Goal: Transaction & Acquisition: Register for event/course

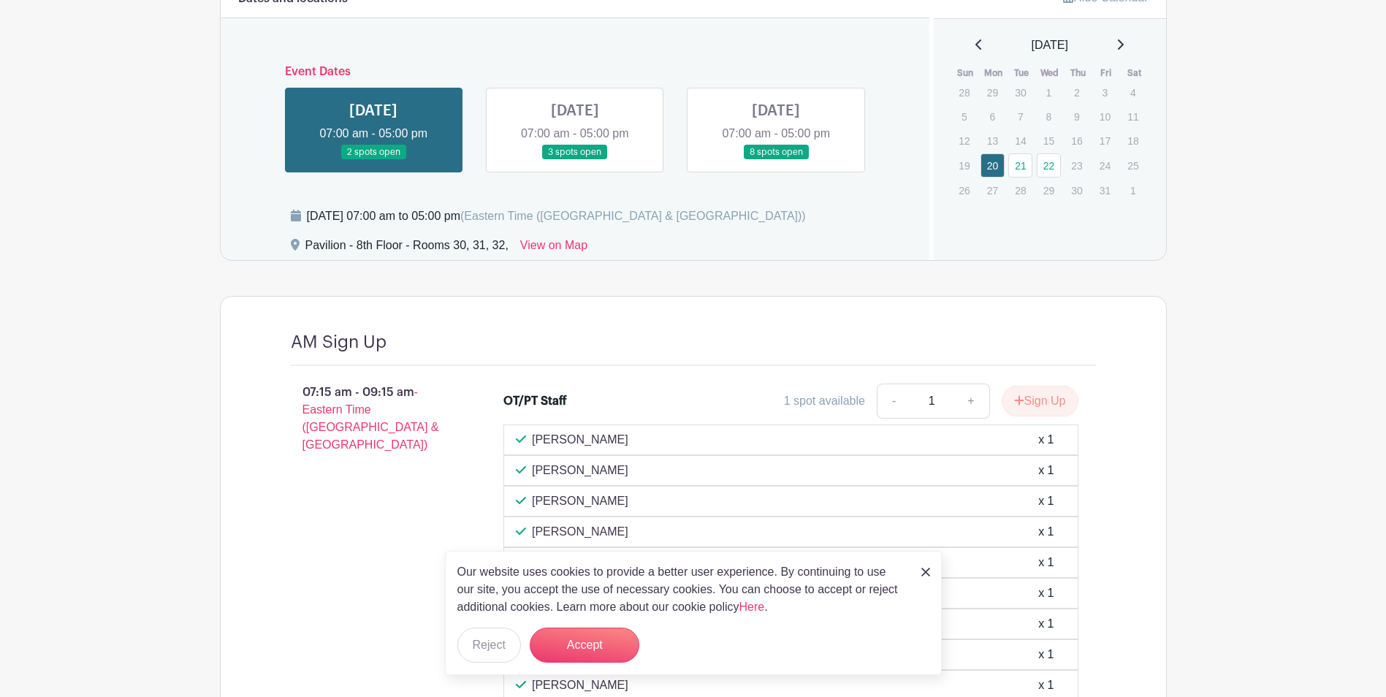
scroll to position [1096, 0]
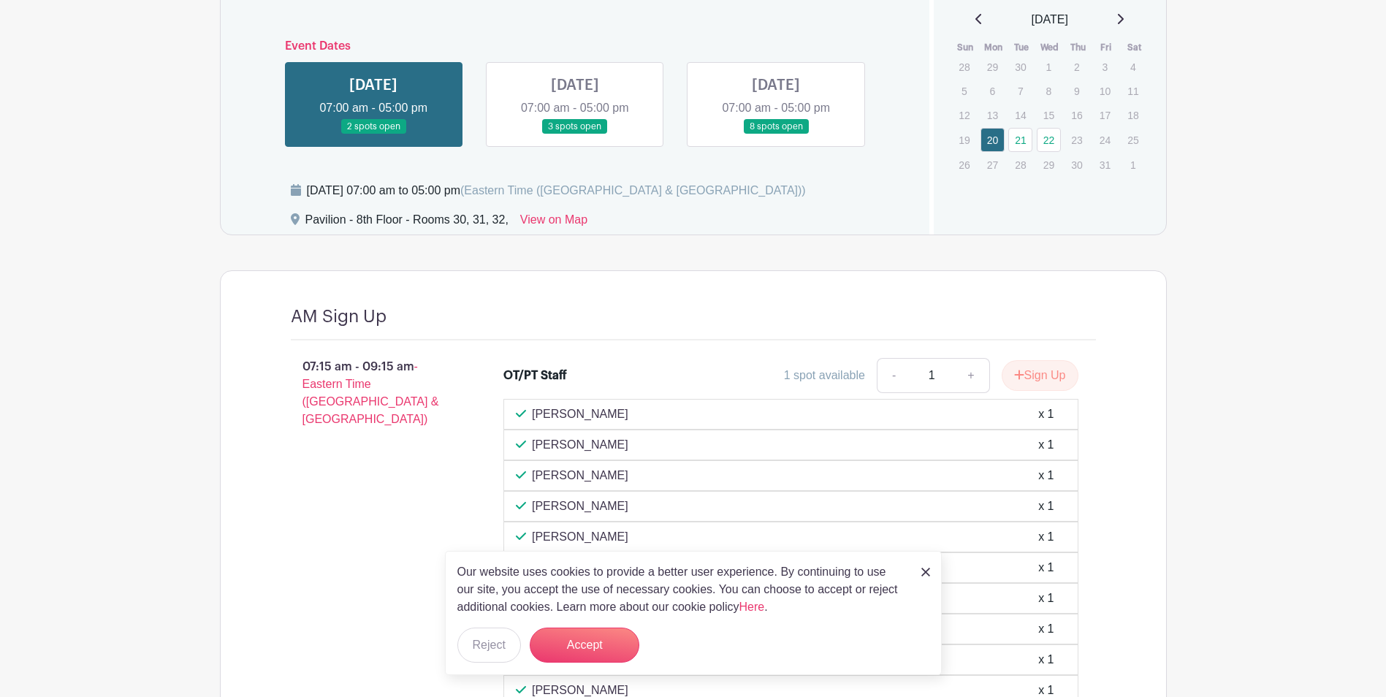
click at [575, 134] on link at bounding box center [575, 134] width 0 height 0
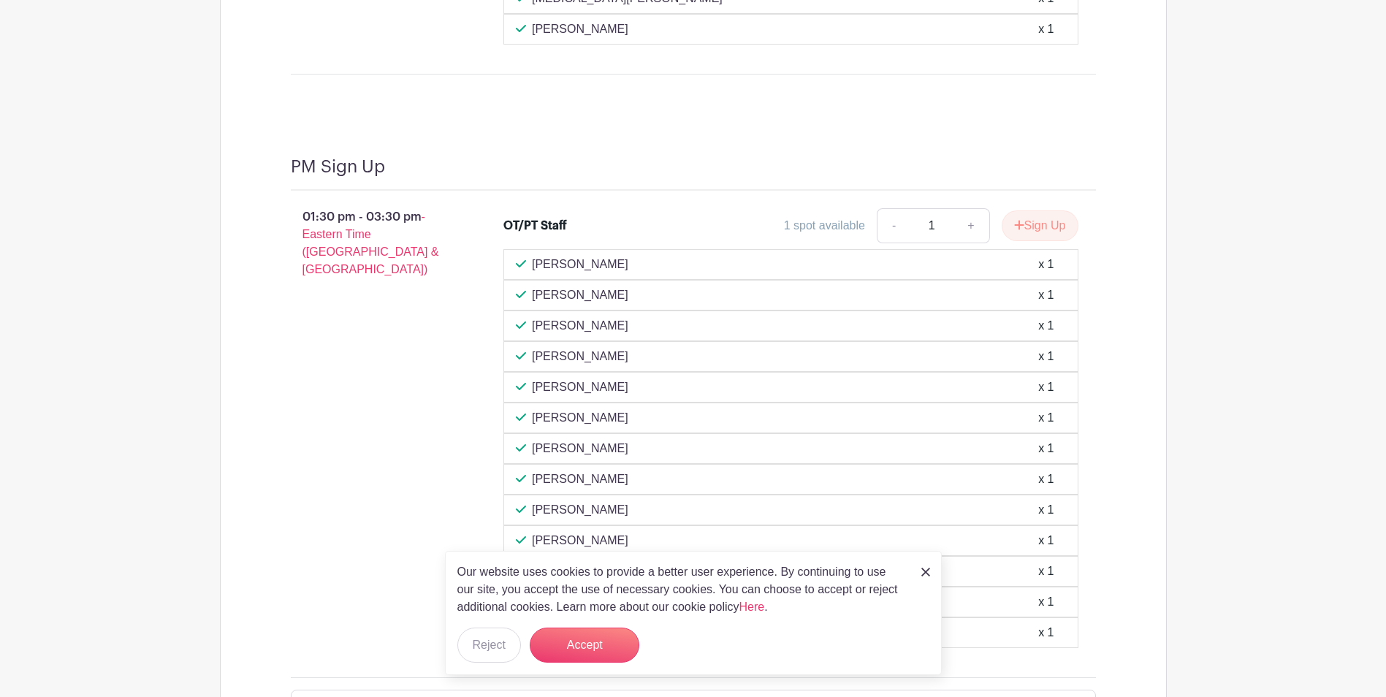
scroll to position [2410, 0]
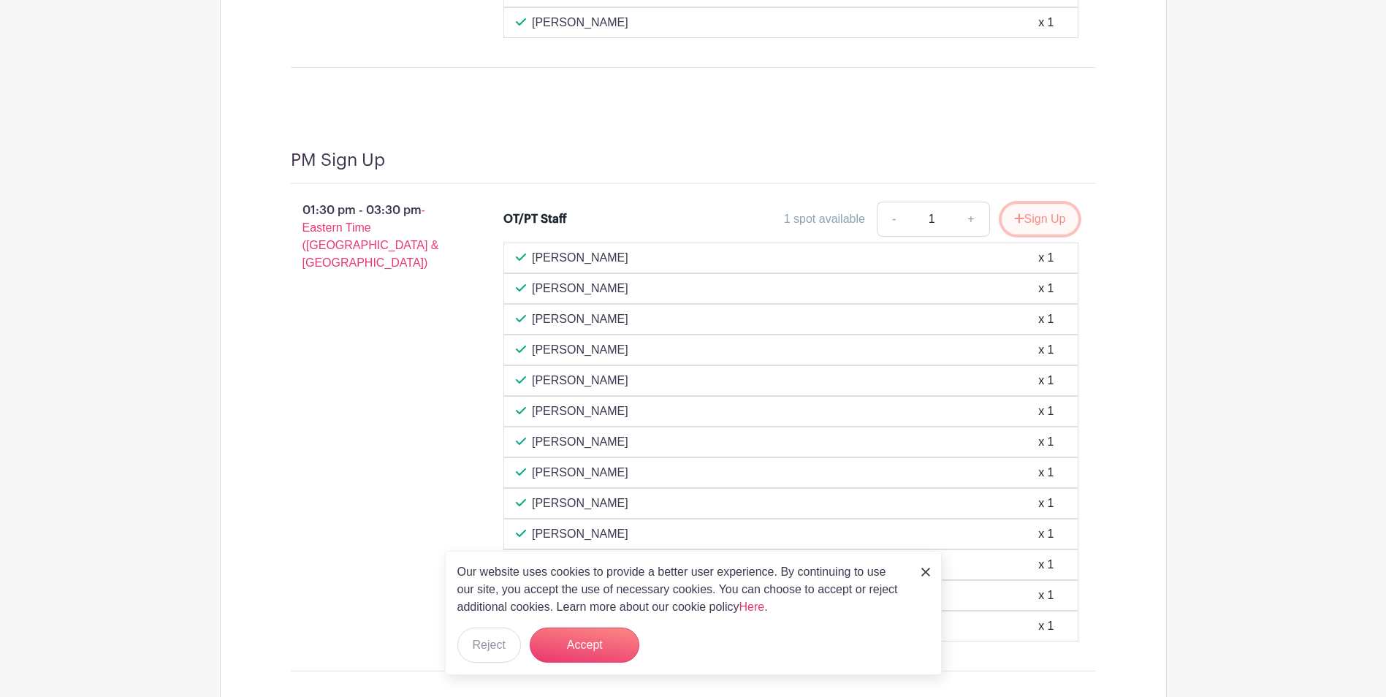
click at [1045, 224] on button "Sign Up" at bounding box center [1039, 219] width 77 height 31
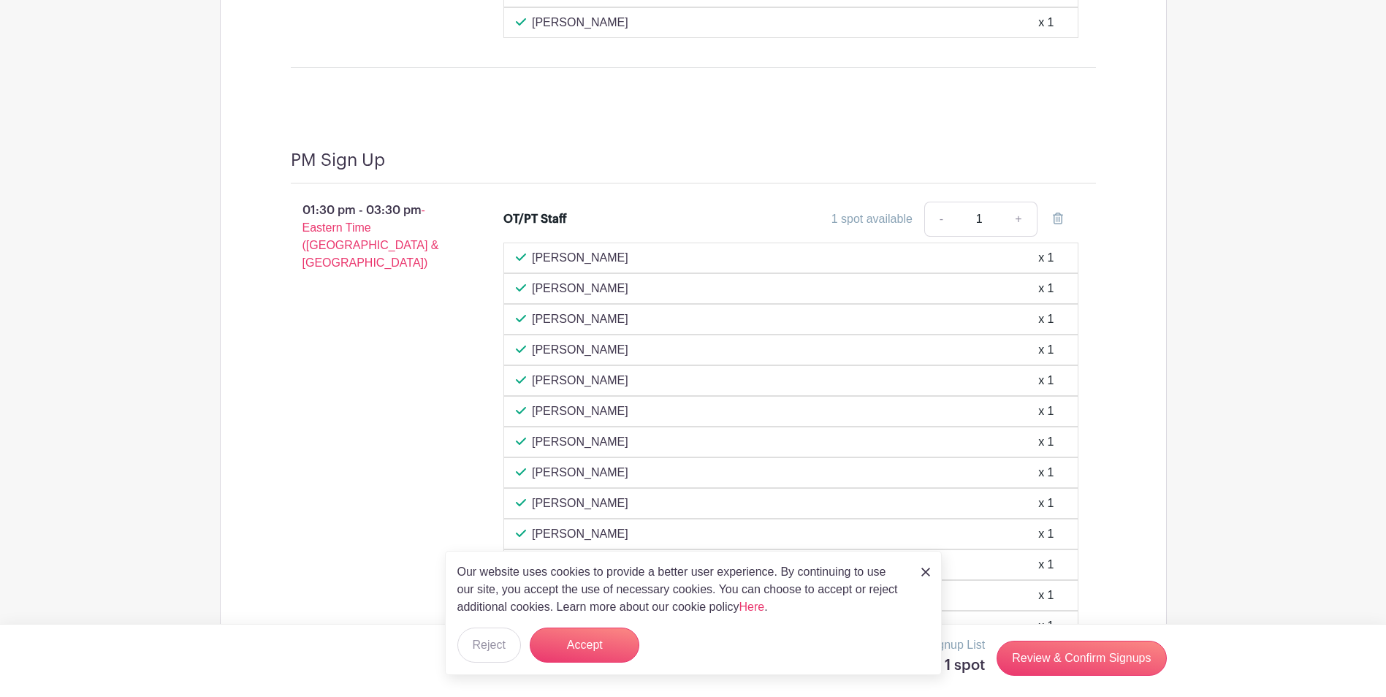
click at [928, 570] on img at bounding box center [925, 572] width 9 height 9
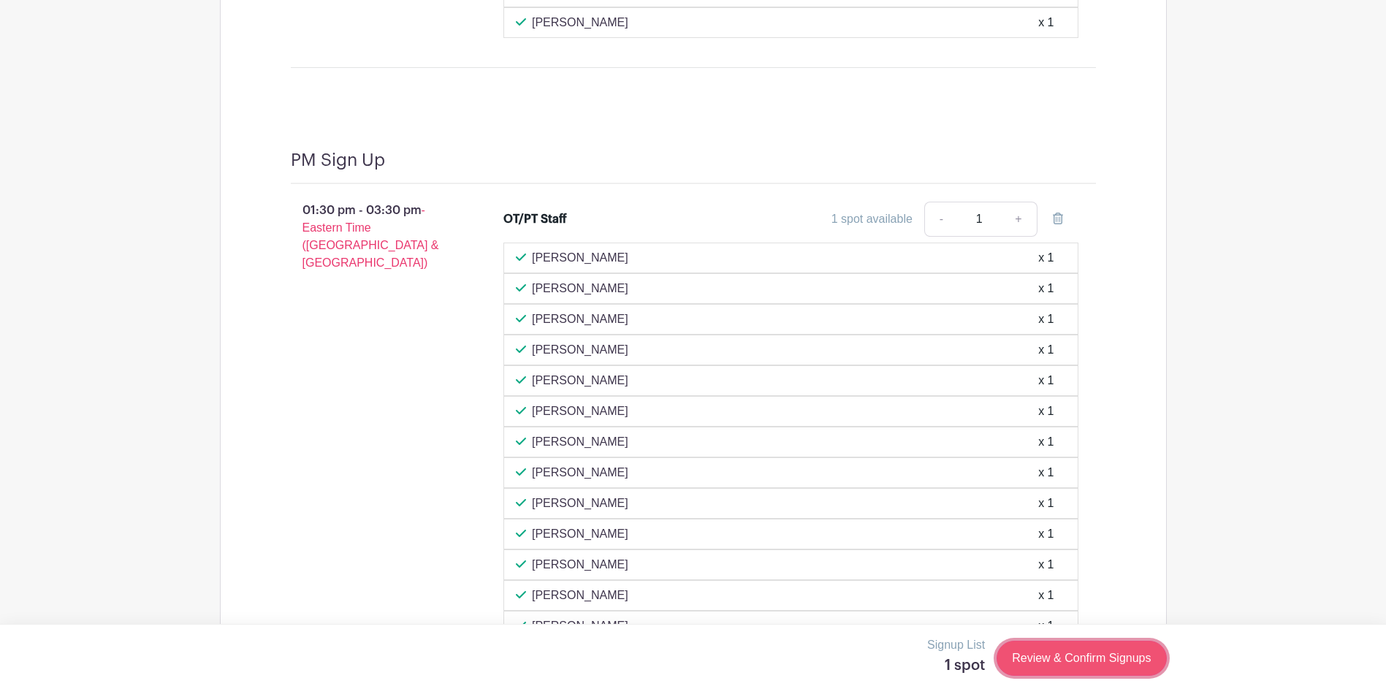
click at [1126, 658] on link "Review & Confirm Signups" at bounding box center [1080, 658] width 169 height 35
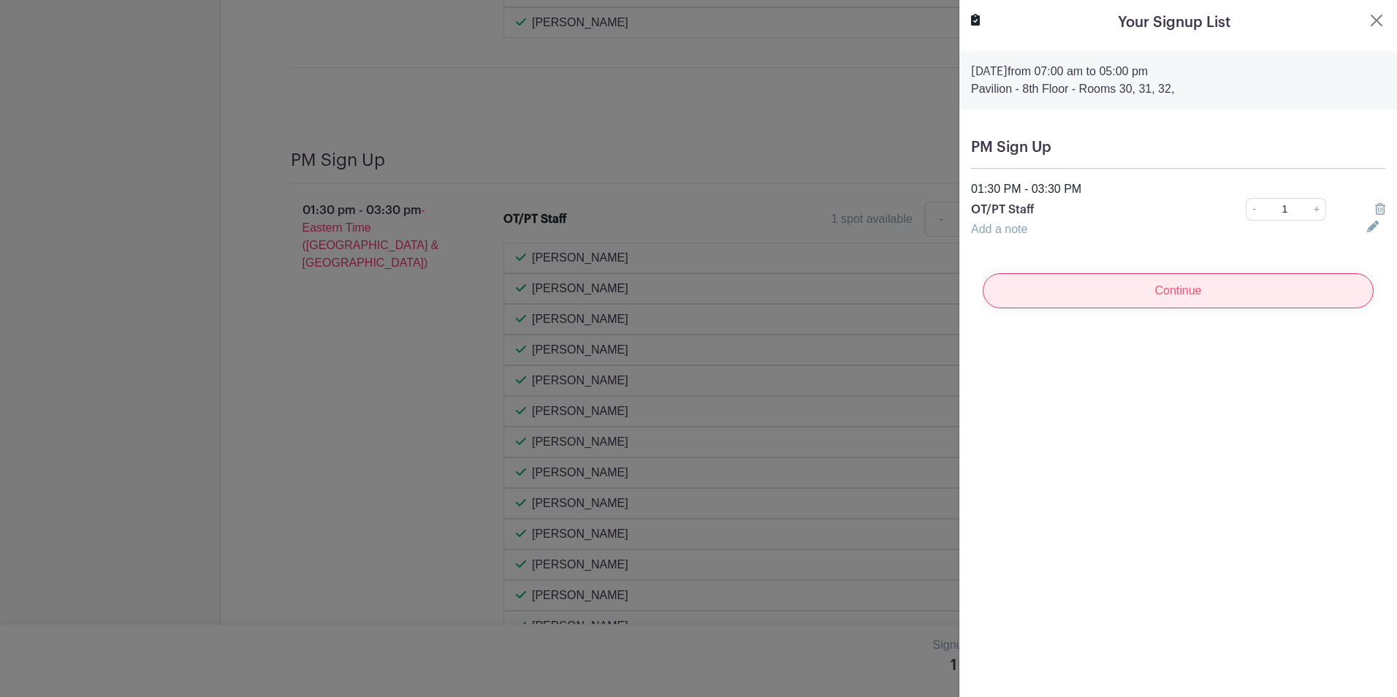
click at [1164, 288] on input "Continue" at bounding box center [1177, 290] width 391 height 35
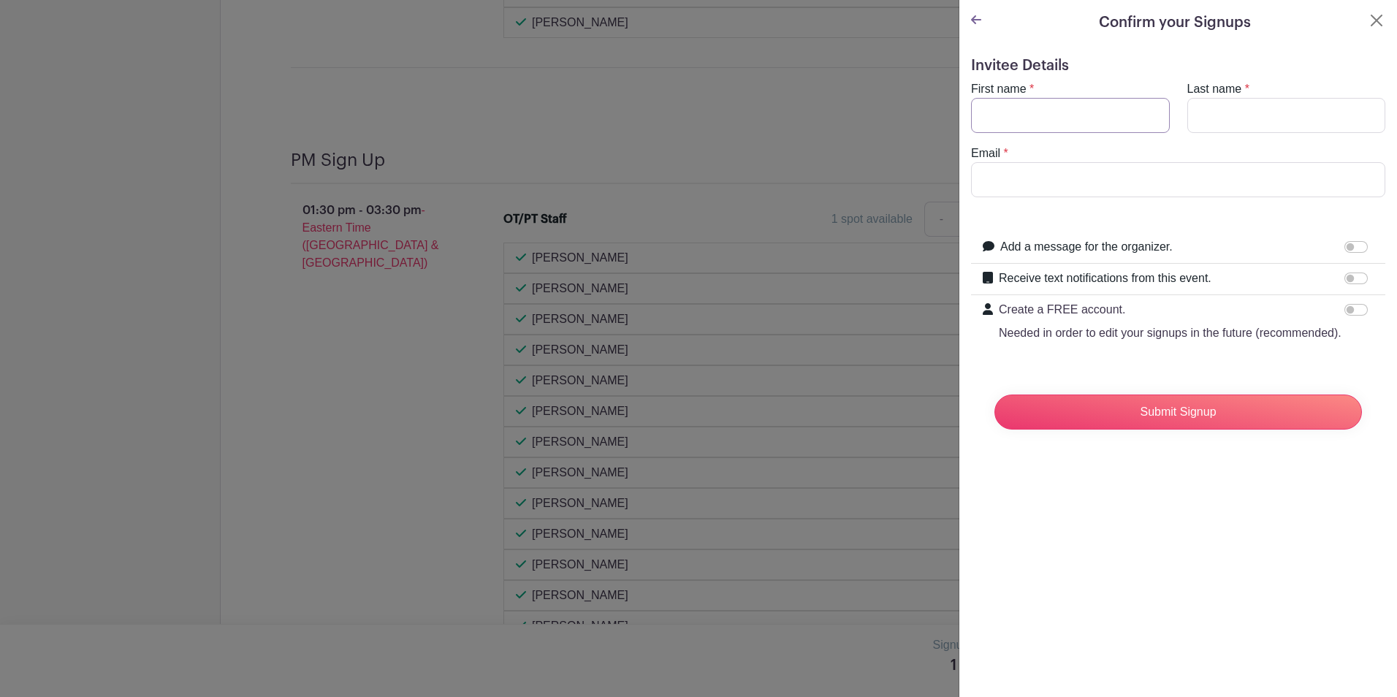
click at [1094, 112] on input "First name" at bounding box center [1070, 115] width 199 height 35
type input "[PERSON_NAME]"
type input "Peczynski"
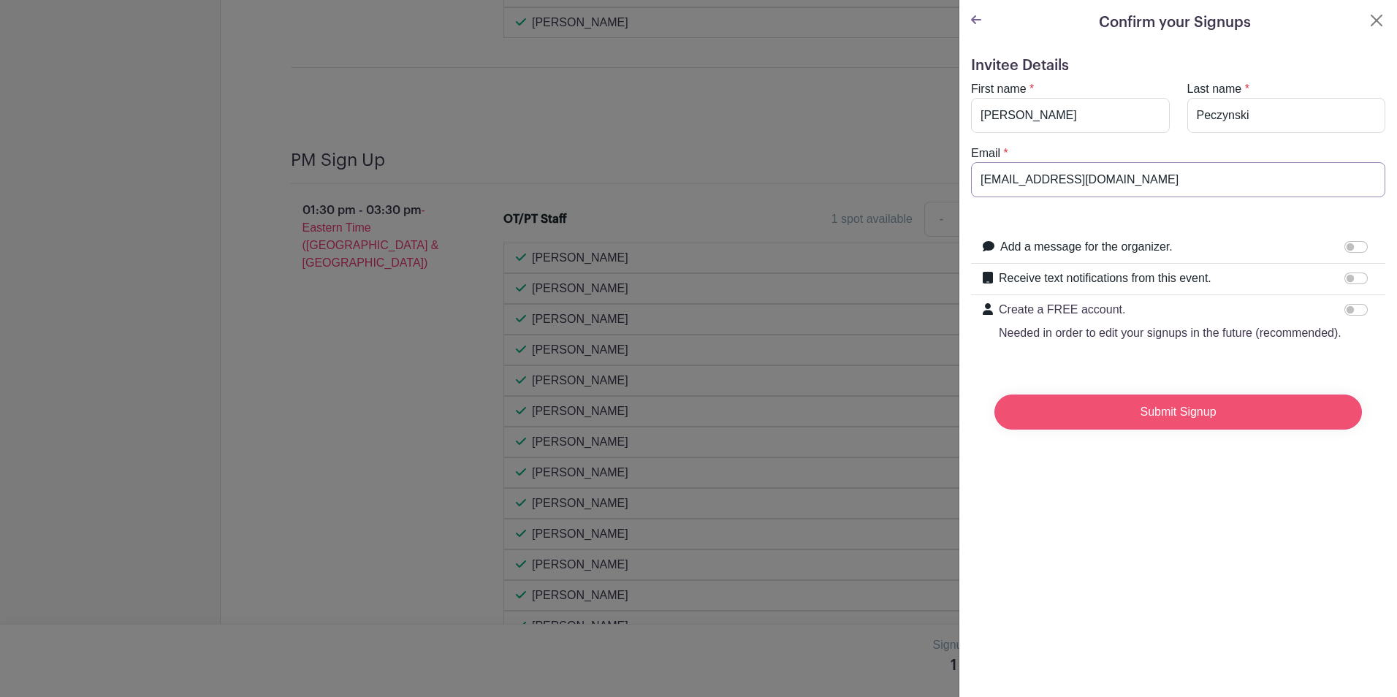
type input "[EMAIL_ADDRESS][DOMAIN_NAME]"
click at [1200, 430] on input "Submit Signup" at bounding box center [1177, 411] width 367 height 35
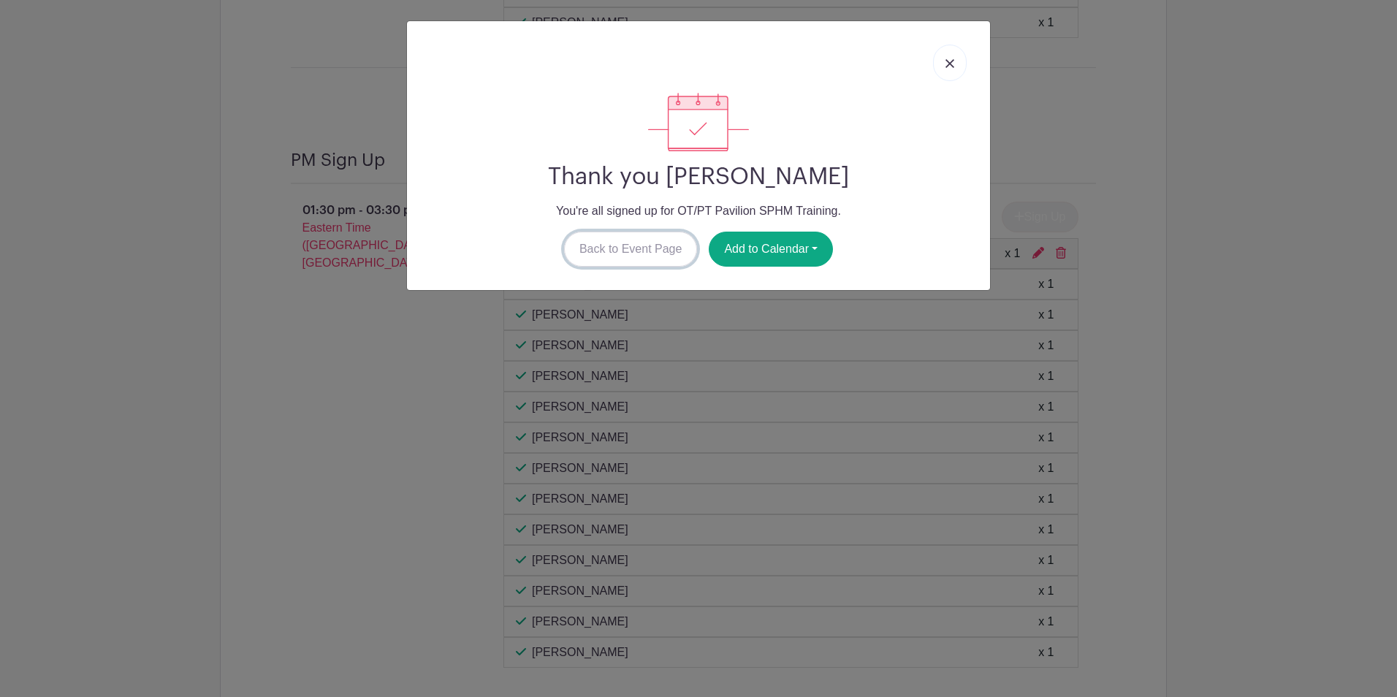
click at [677, 259] on link "Back to Event Page" at bounding box center [631, 249] width 134 height 35
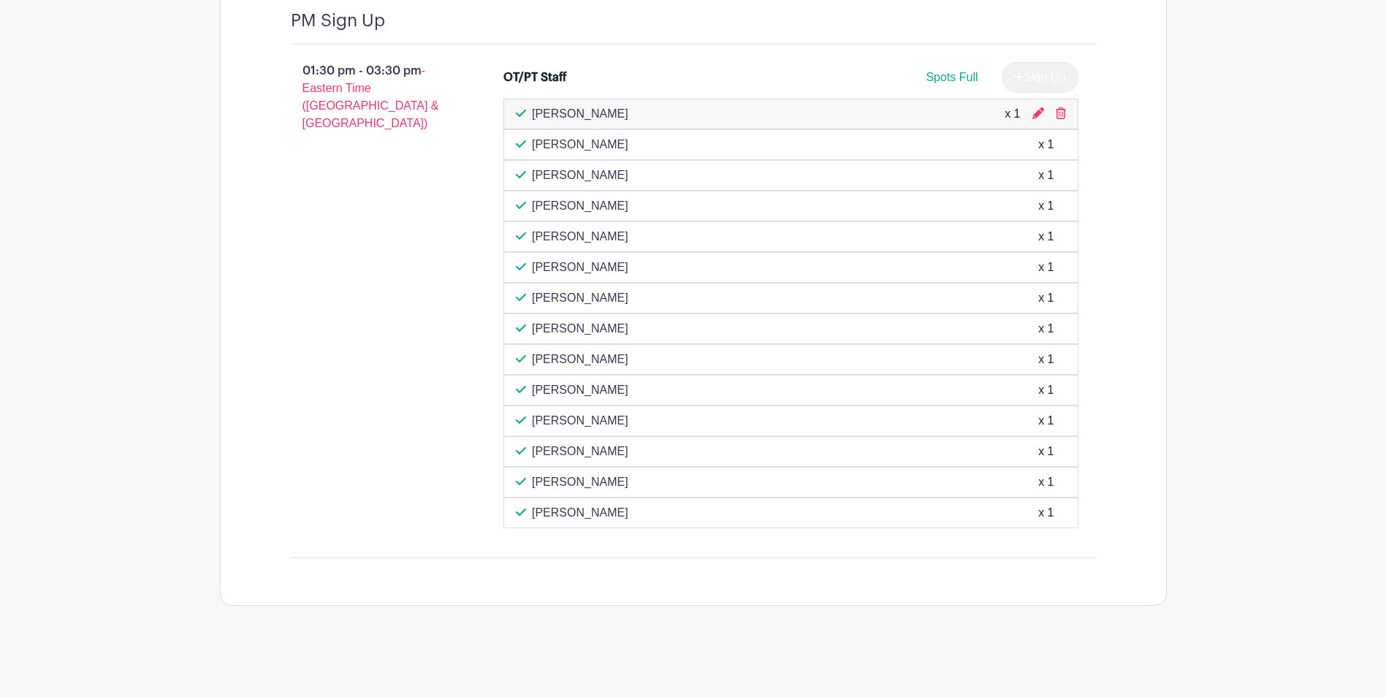
scroll to position [2477, 0]
